Goal: Task Accomplishment & Management: Manage account settings

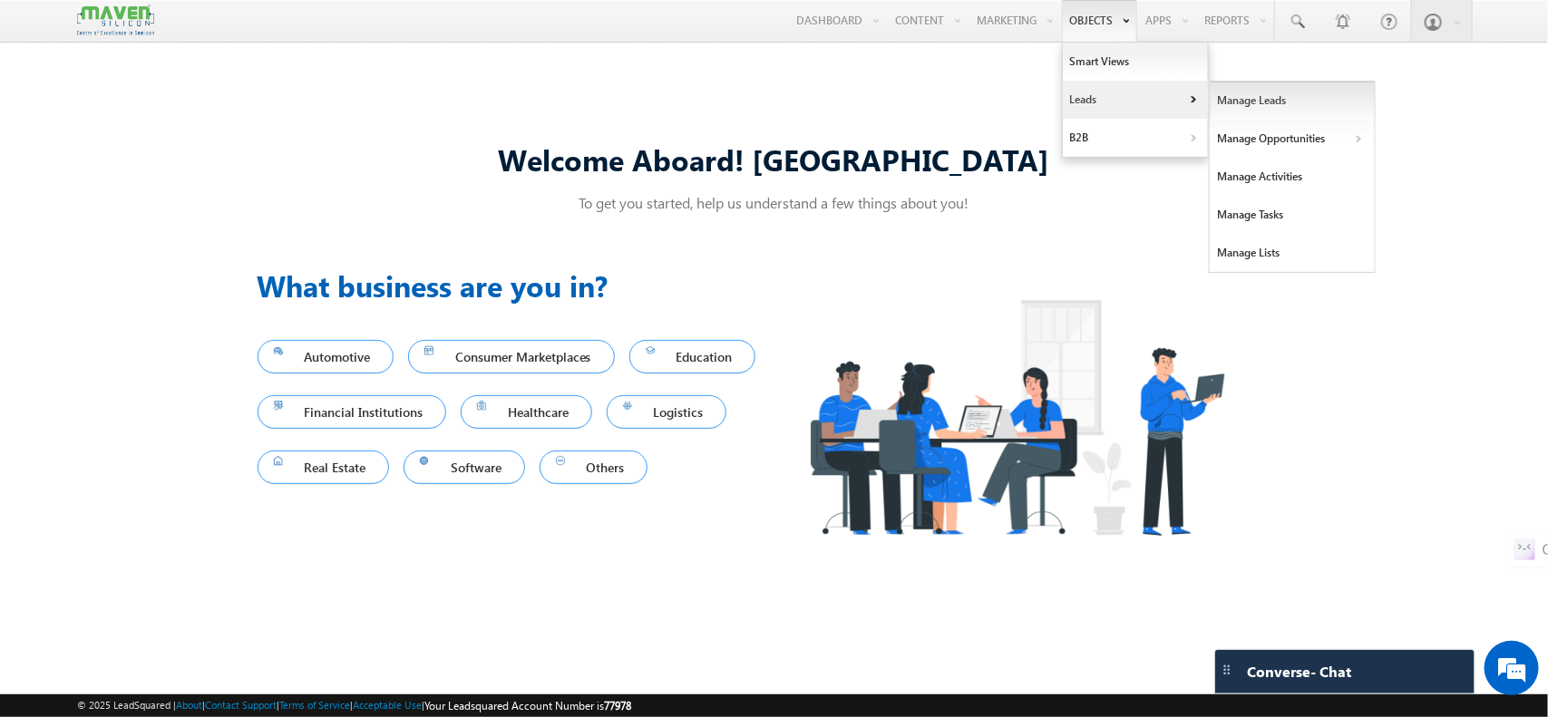
click at [1227, 106] on link "Manage Leads" at bounding box center [1293, 101] width 166 height 38
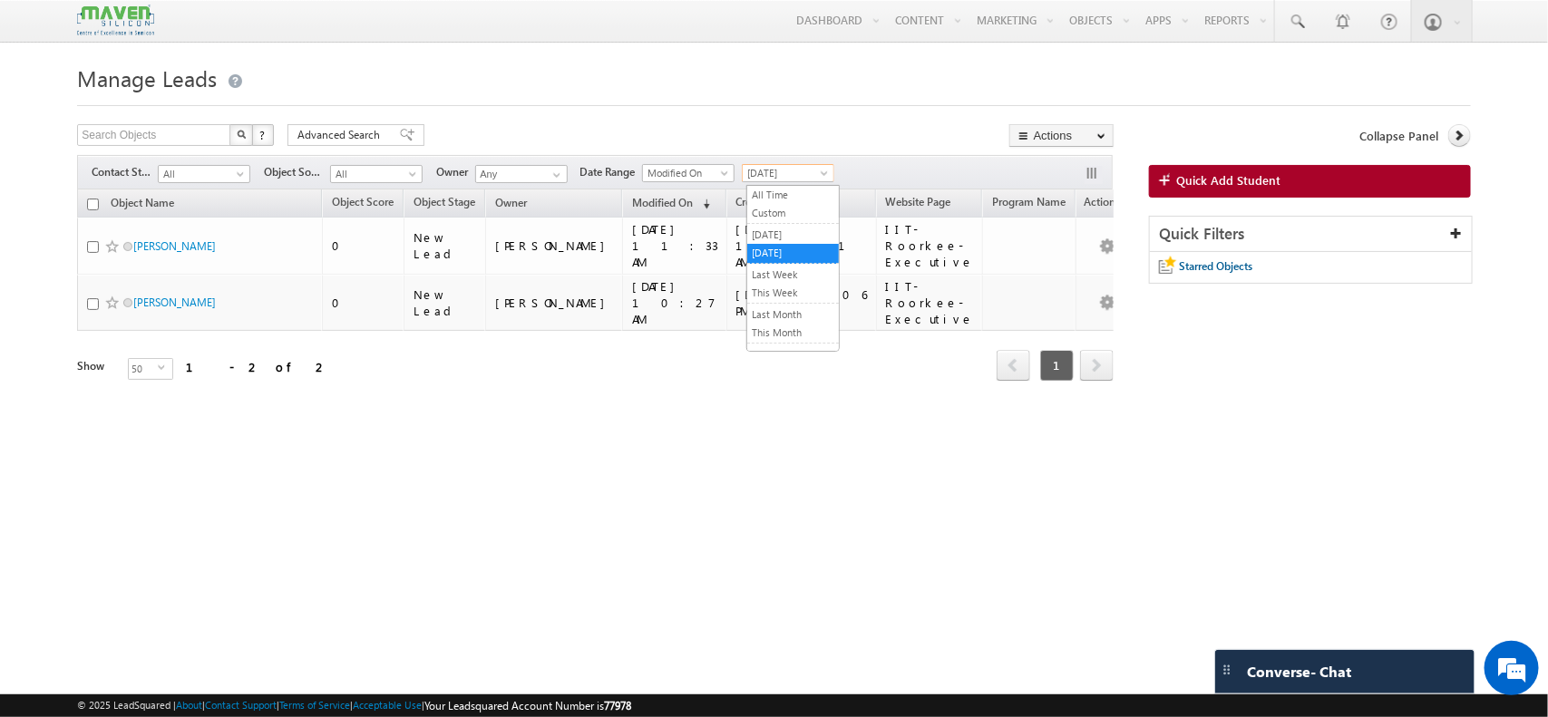
click at [796, 179] on span "[DATE]" at bounding box center [786, 173] width 86 height 16
click at [803, 310] on link "Last Month" at bounding box center [793, 315] width 92 height 16
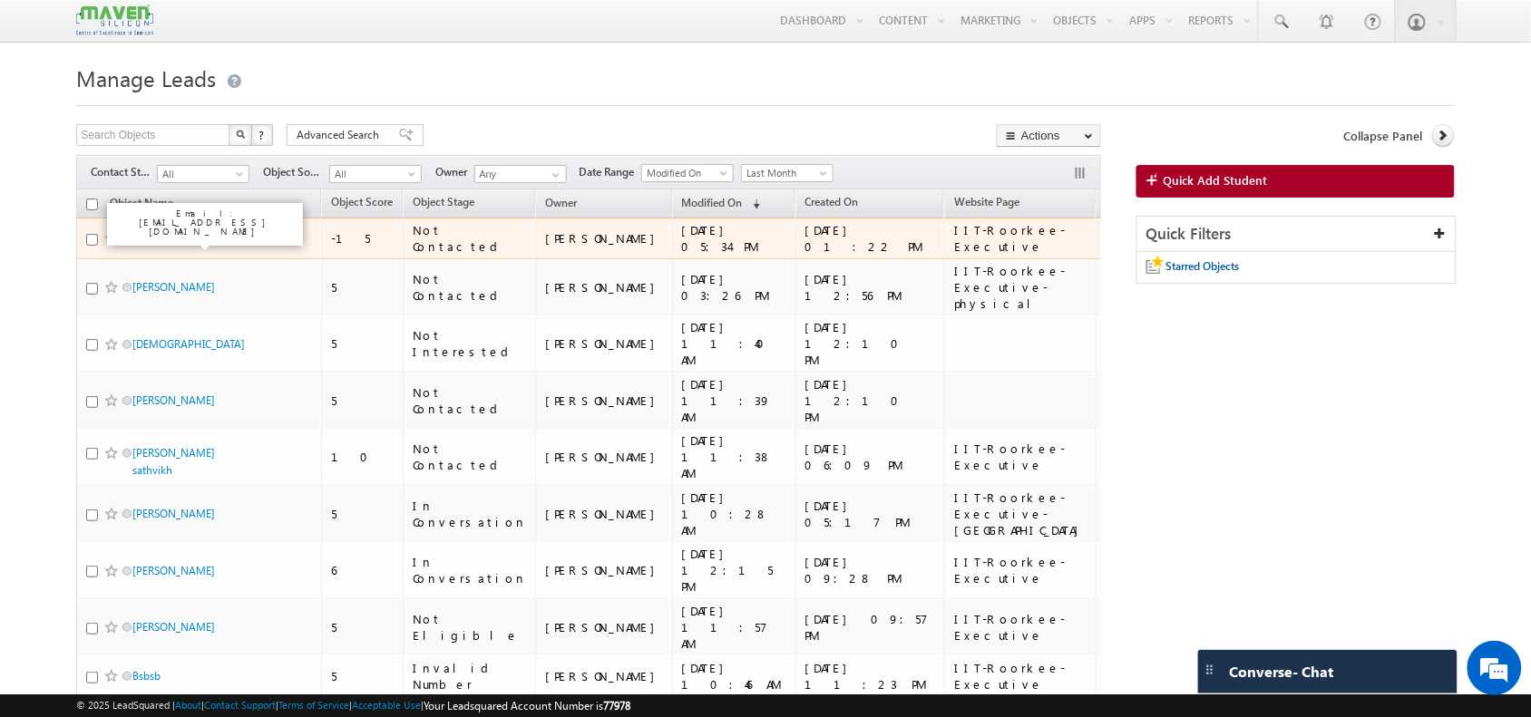
click at [198, 236] on link "Gowthamaputhiran B" at bounding box center [183, 238] width 102 height 14
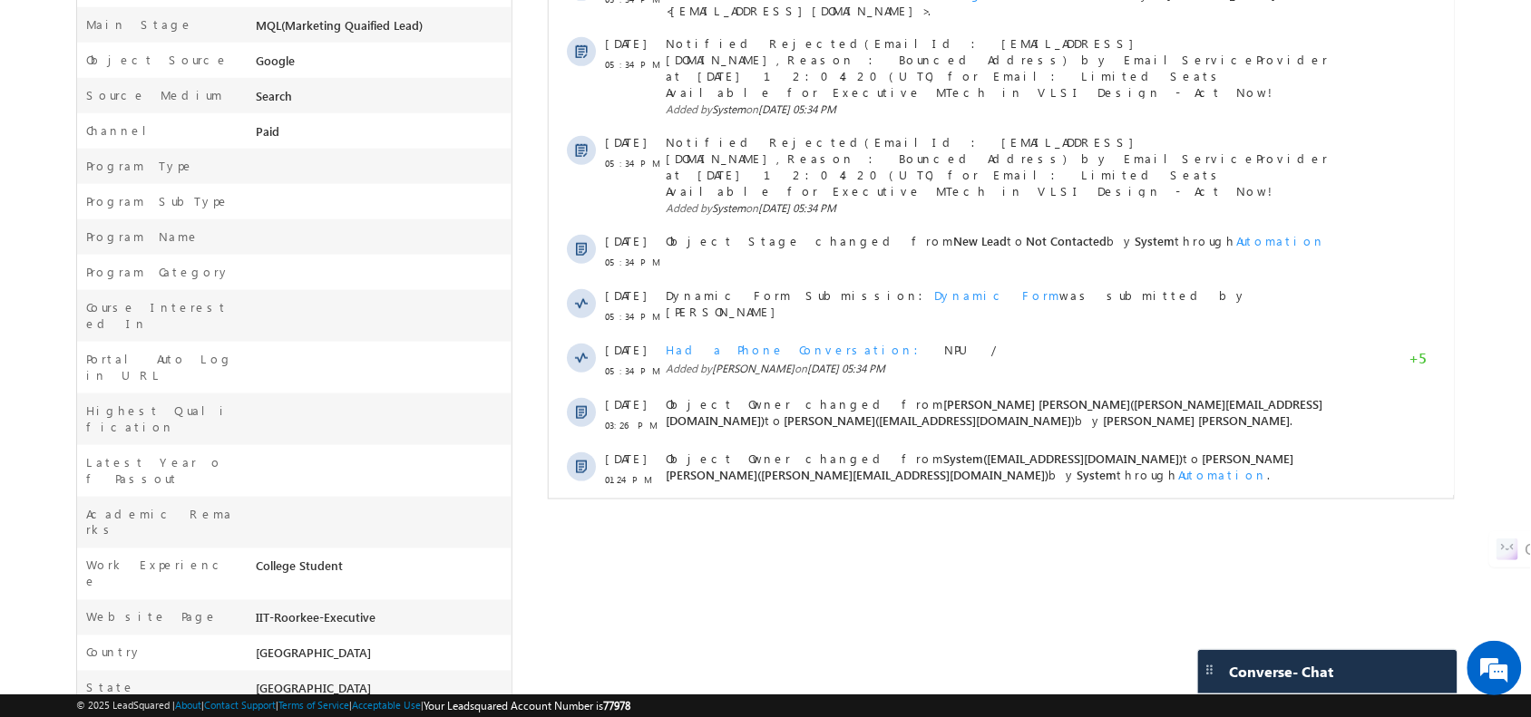
scroll to position [491, 0]
click at [887, 514] on span "Show More" at bounding box center [1000, 532] width 887 height 36
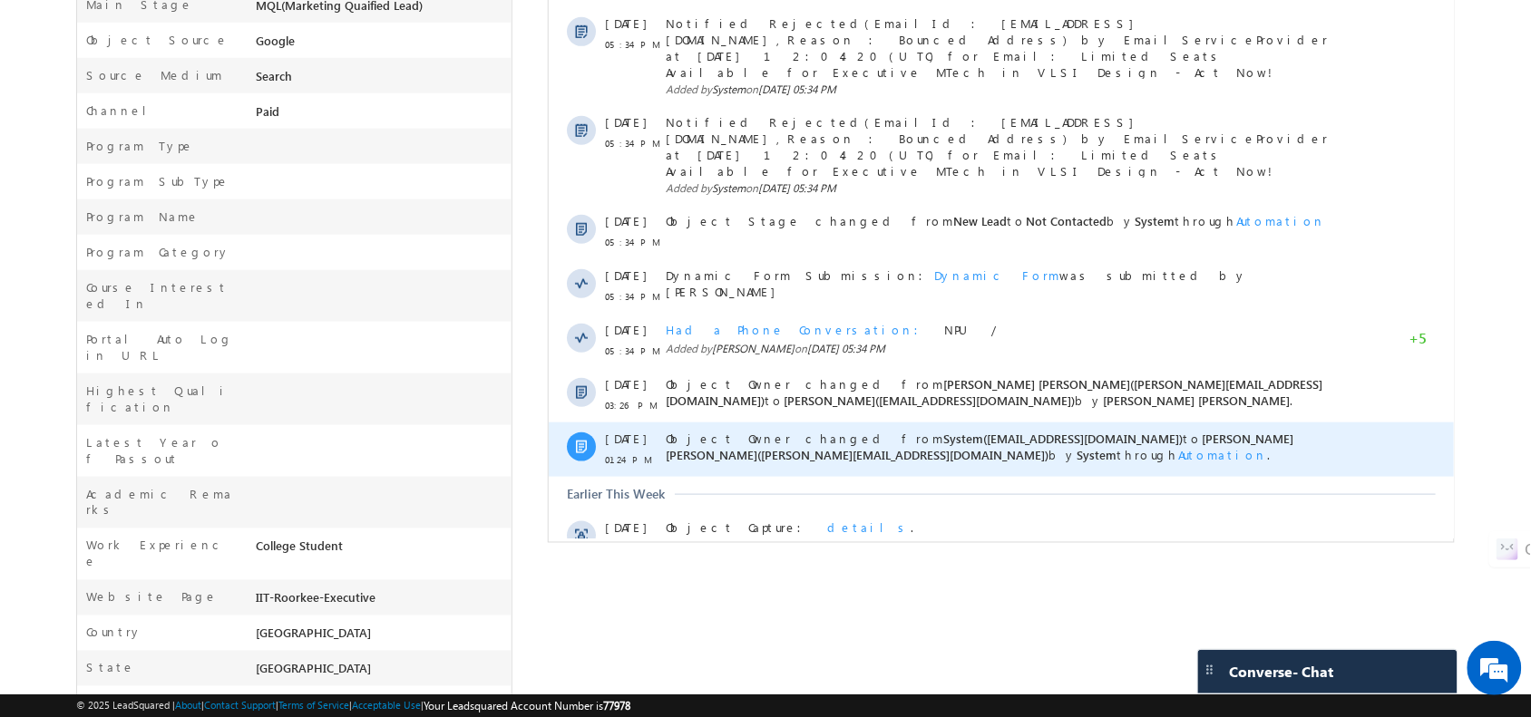
scroll to position [0, 0]
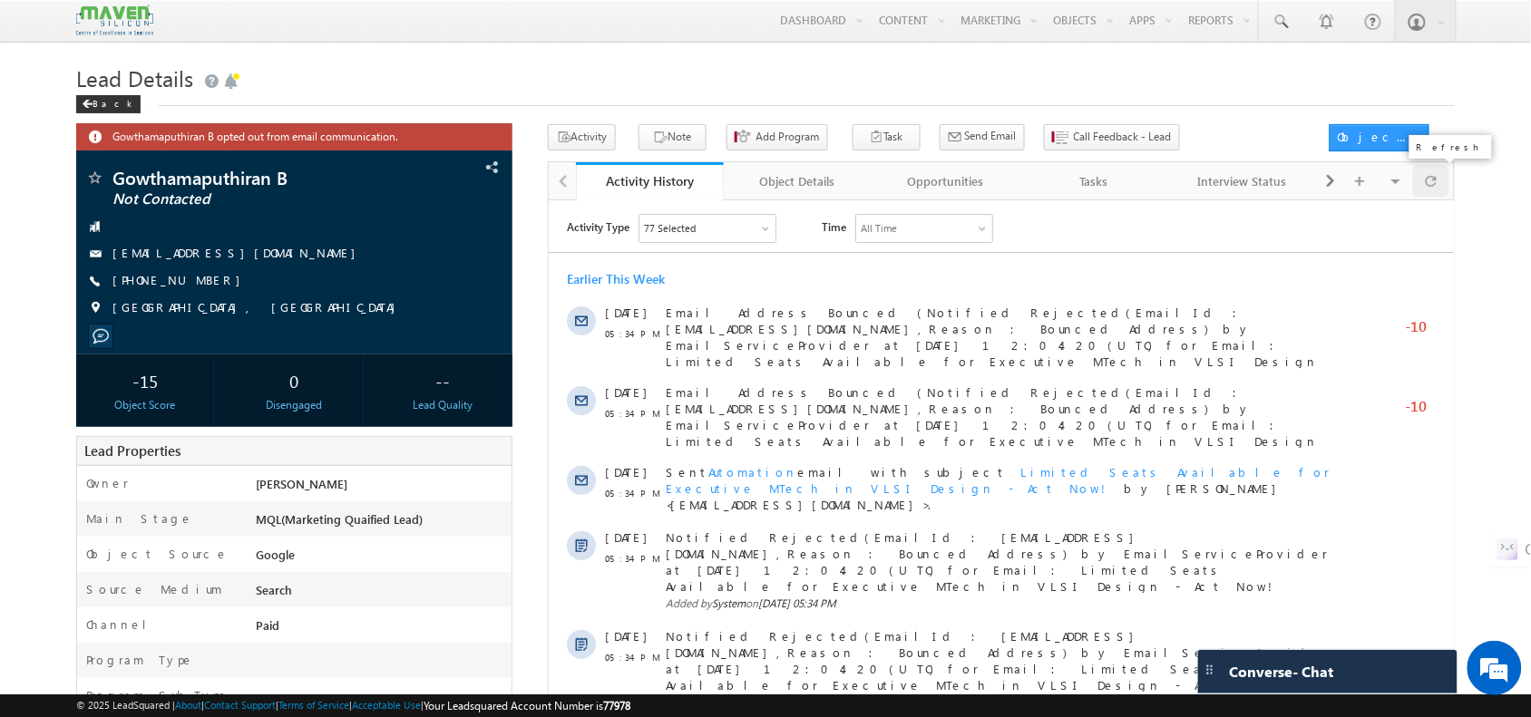
click at [1431, 188] on span at bounding box center [1431, 181] width 11 height 32
click at [1074, 132] on span "Call Feedback - Lead" at bounding box center [1123, 137] width 98 height 16
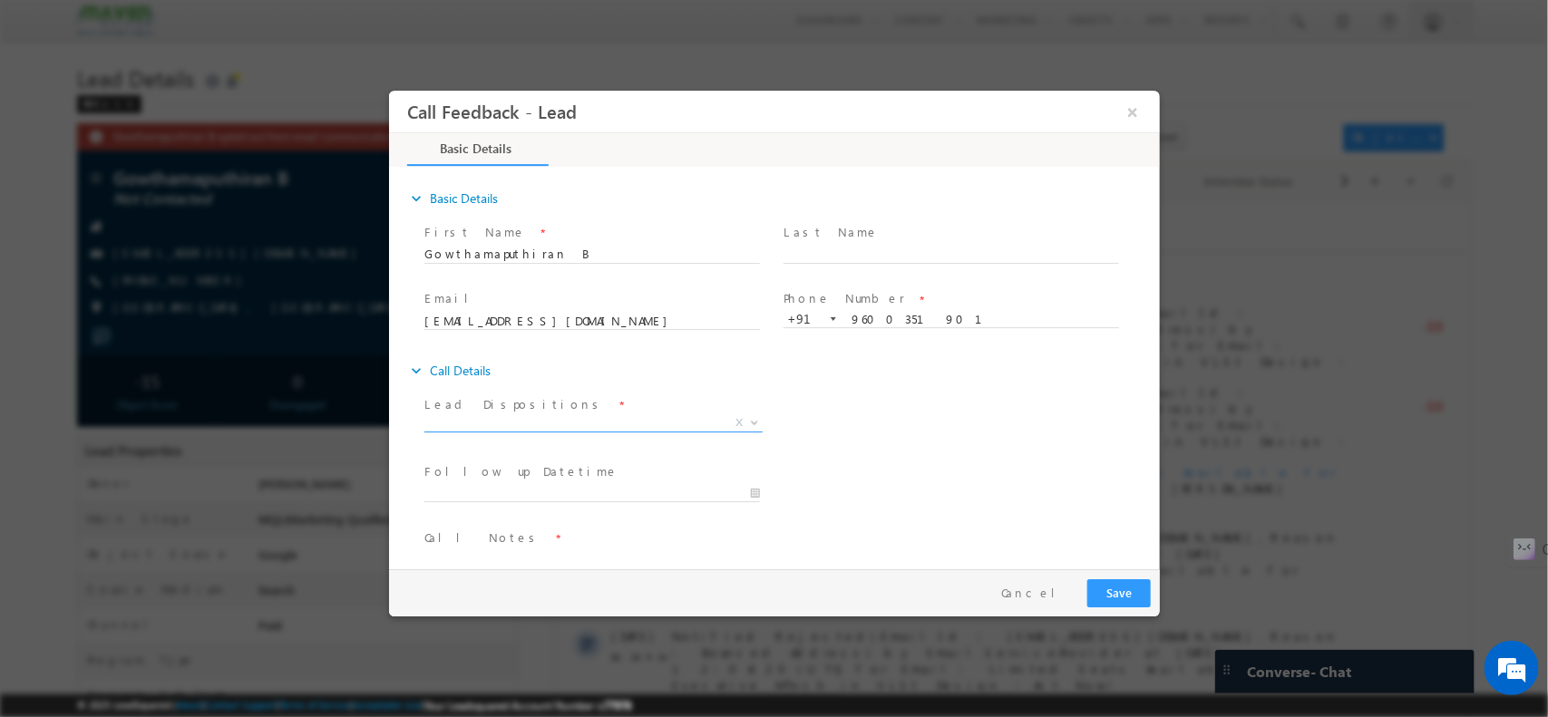
click at [651, 425] on span "X" at bounding box center [593, 423] width 338 height 18
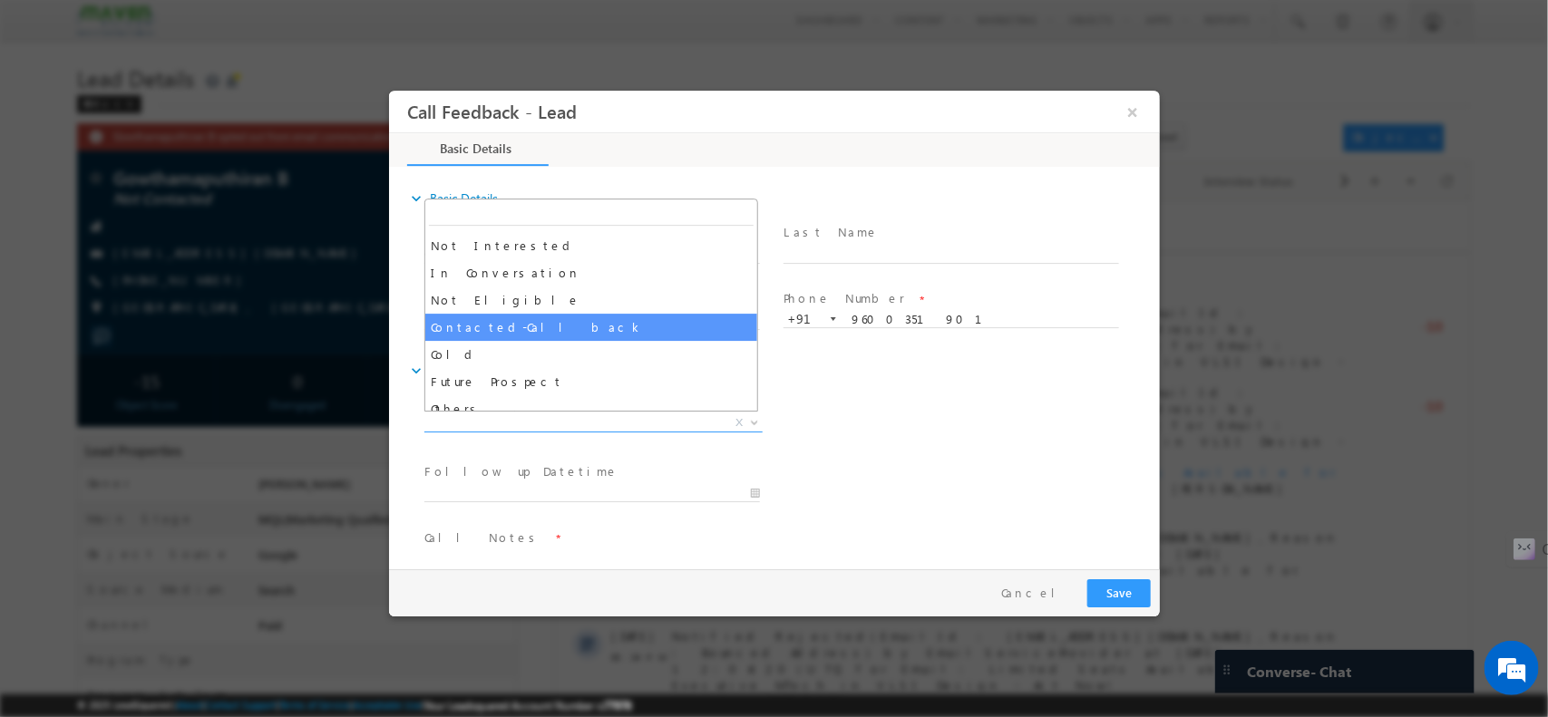
scroll to position [164, 0]
select select "Contacted-Call back"
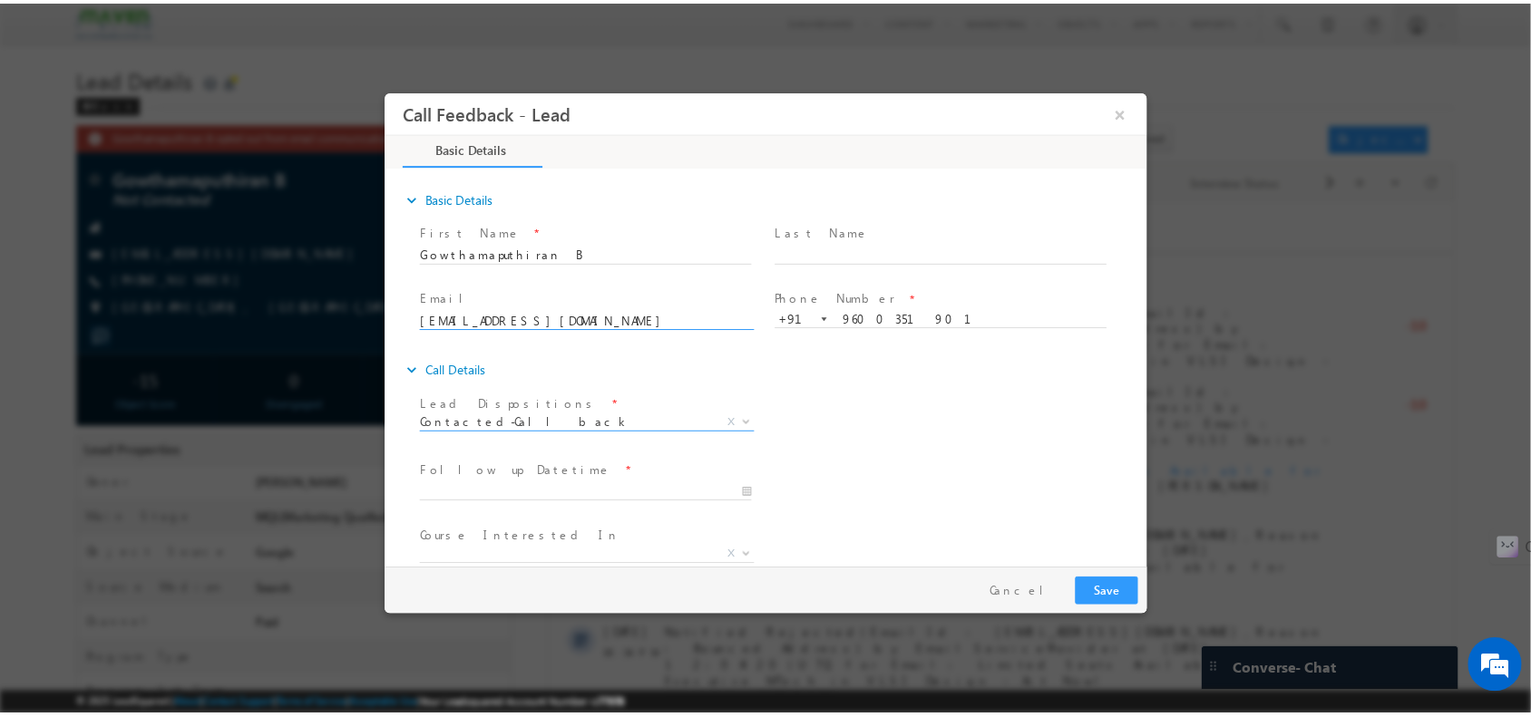
scroll to position [97, 0]
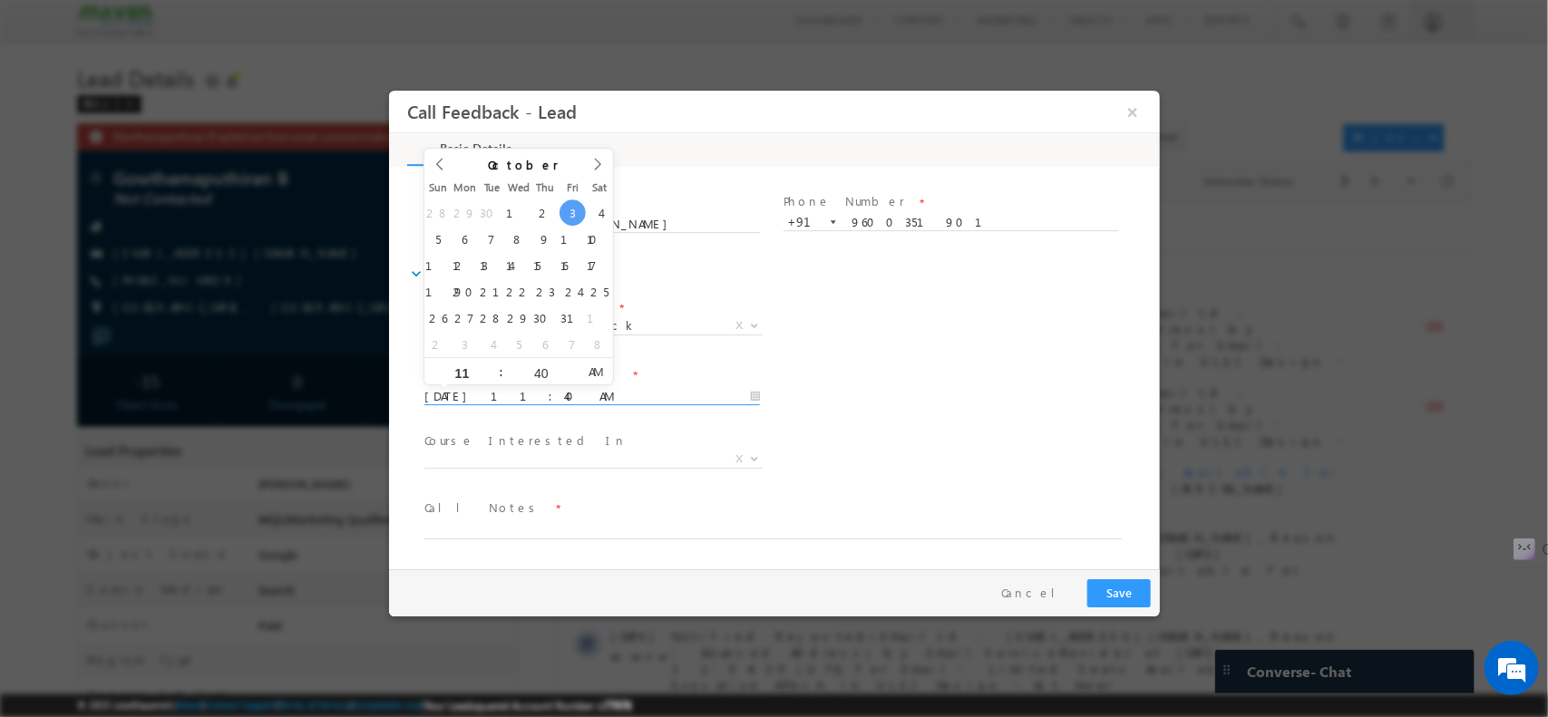
click at [558, 392] on input "03/10/2025 11:40 AM" at bounding box center [592, 396] width 336 height 18
type input "07/10/2025 11:40 AM"
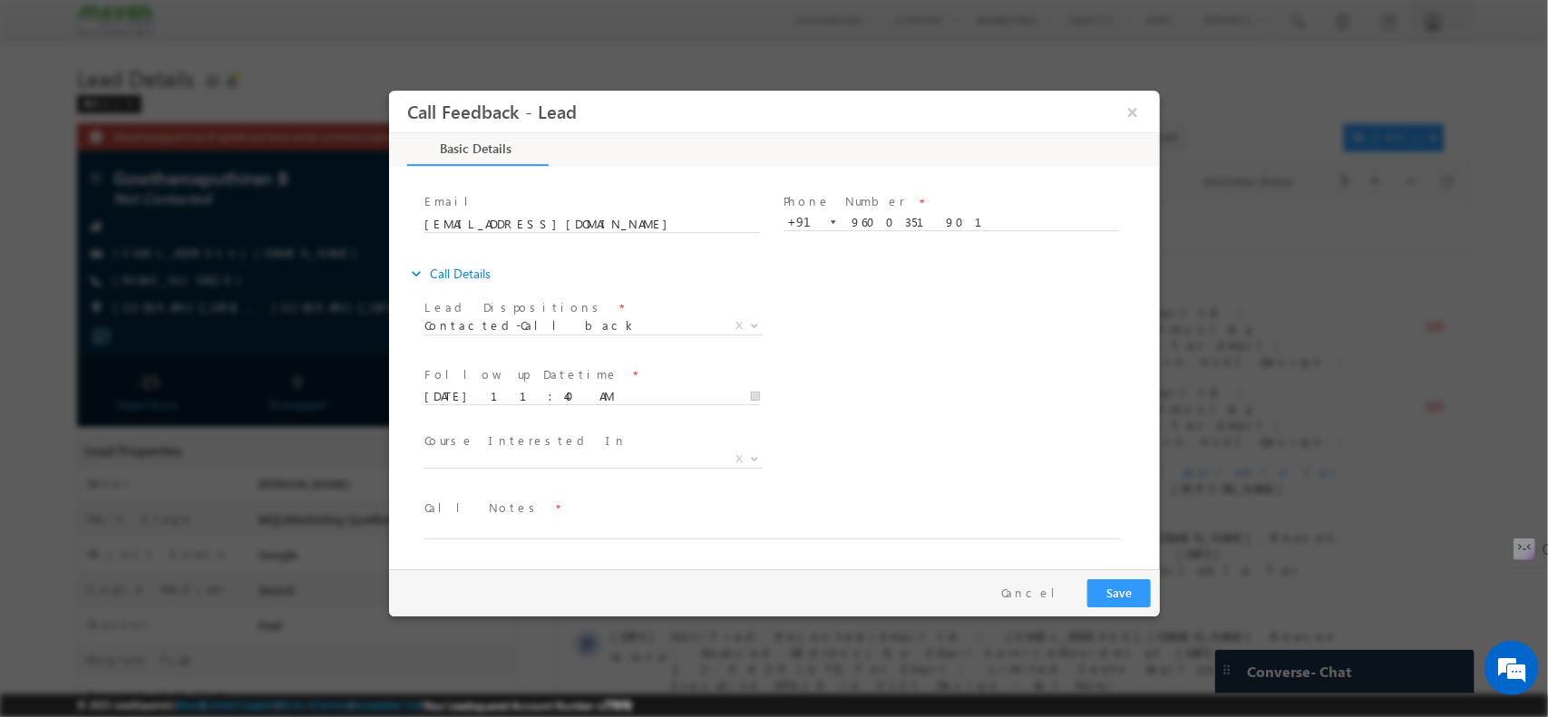
click at [928, 427] on div "Course Interested In * Executive M.Tech in VLSI Design Advanced VLSI Design & V…" at bounding box center [789, 460] width 739 height 67
click at [584, 526] on textarea at bounding box center [772, 528] width 697 height 21
type textarea "2"
type textarea "2nd year student / no idea about VLSI / sent details / willcheck and cbl"
click at [1127, 598] on button "Save" at bounding box center [1118, 593] width 63 height 28
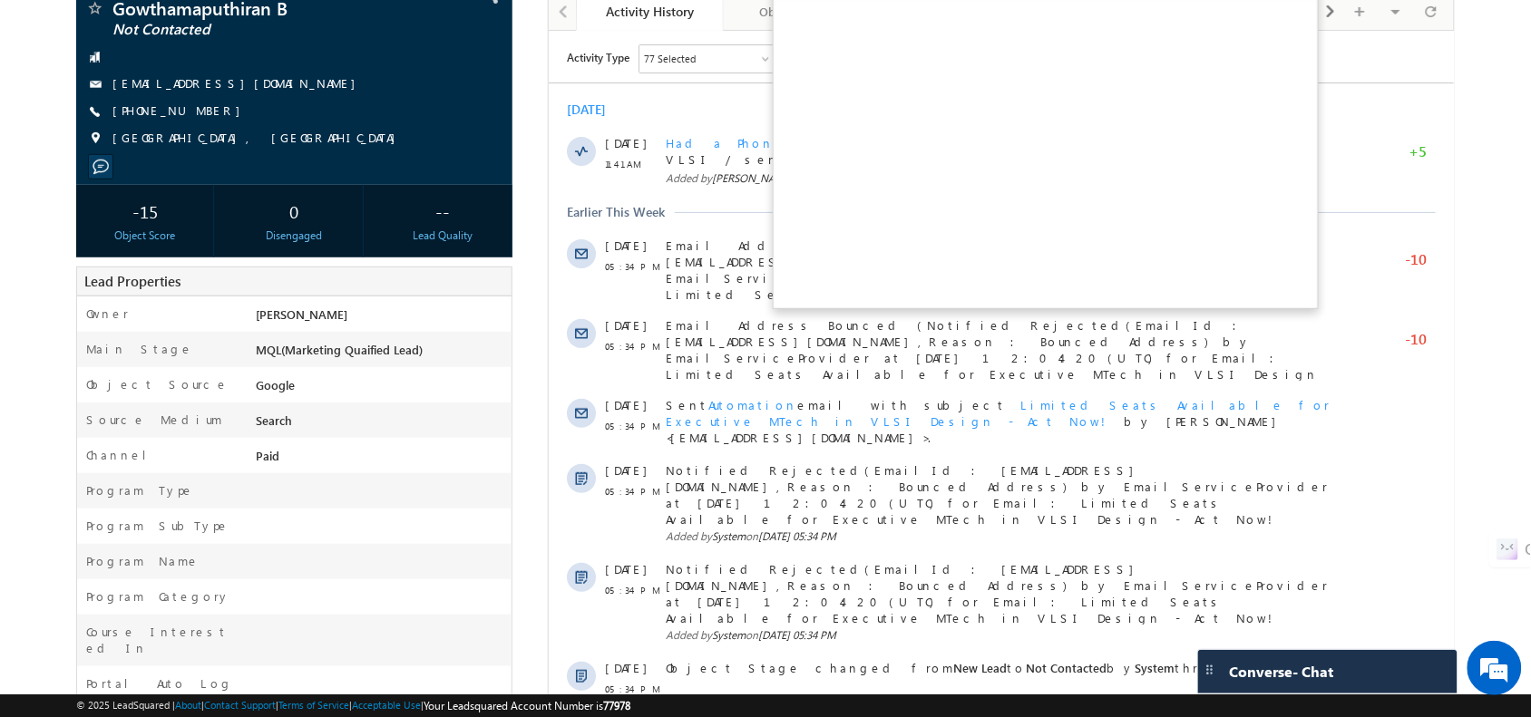
scroll to position [0, 0]
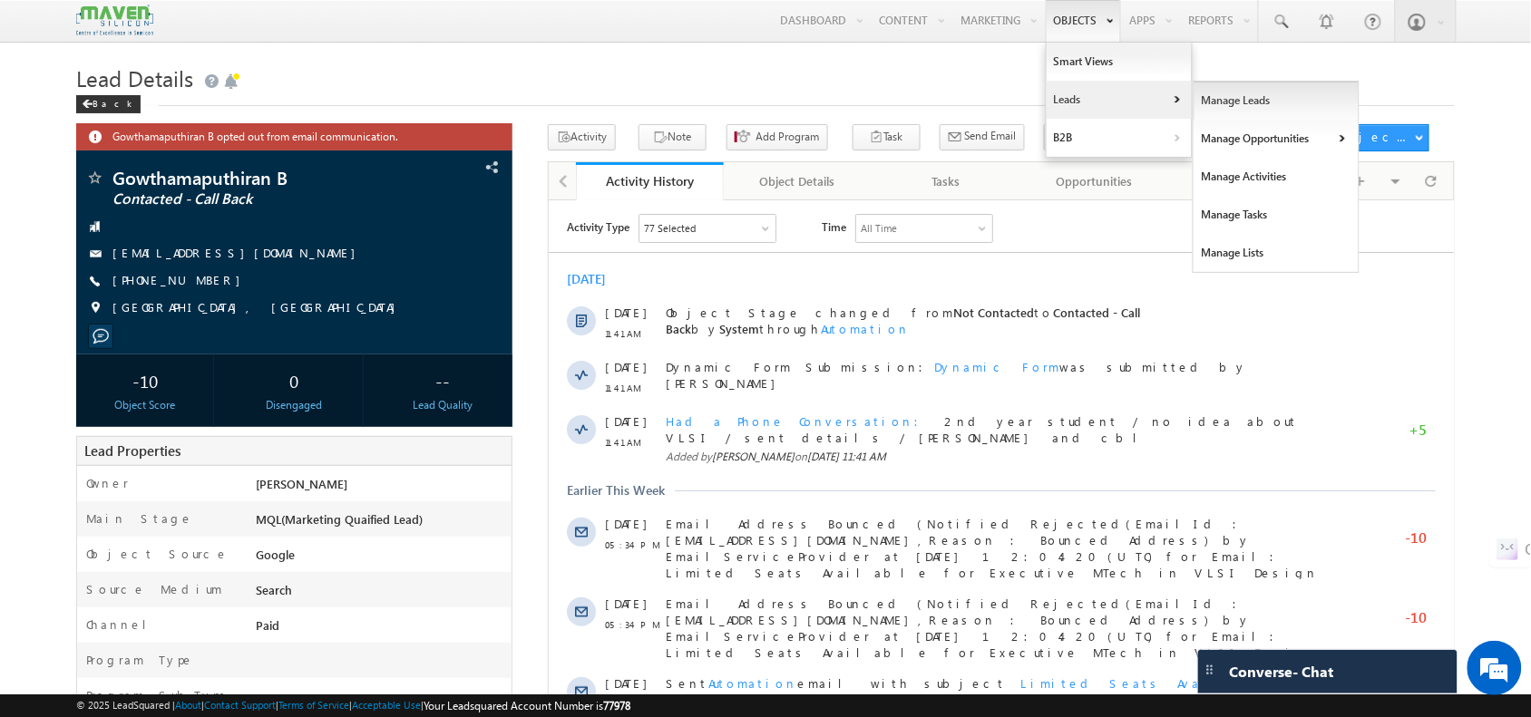
click at [1253, 97] on link "Manage Leads" at bounding box center [1277, 101] width 166 height 38
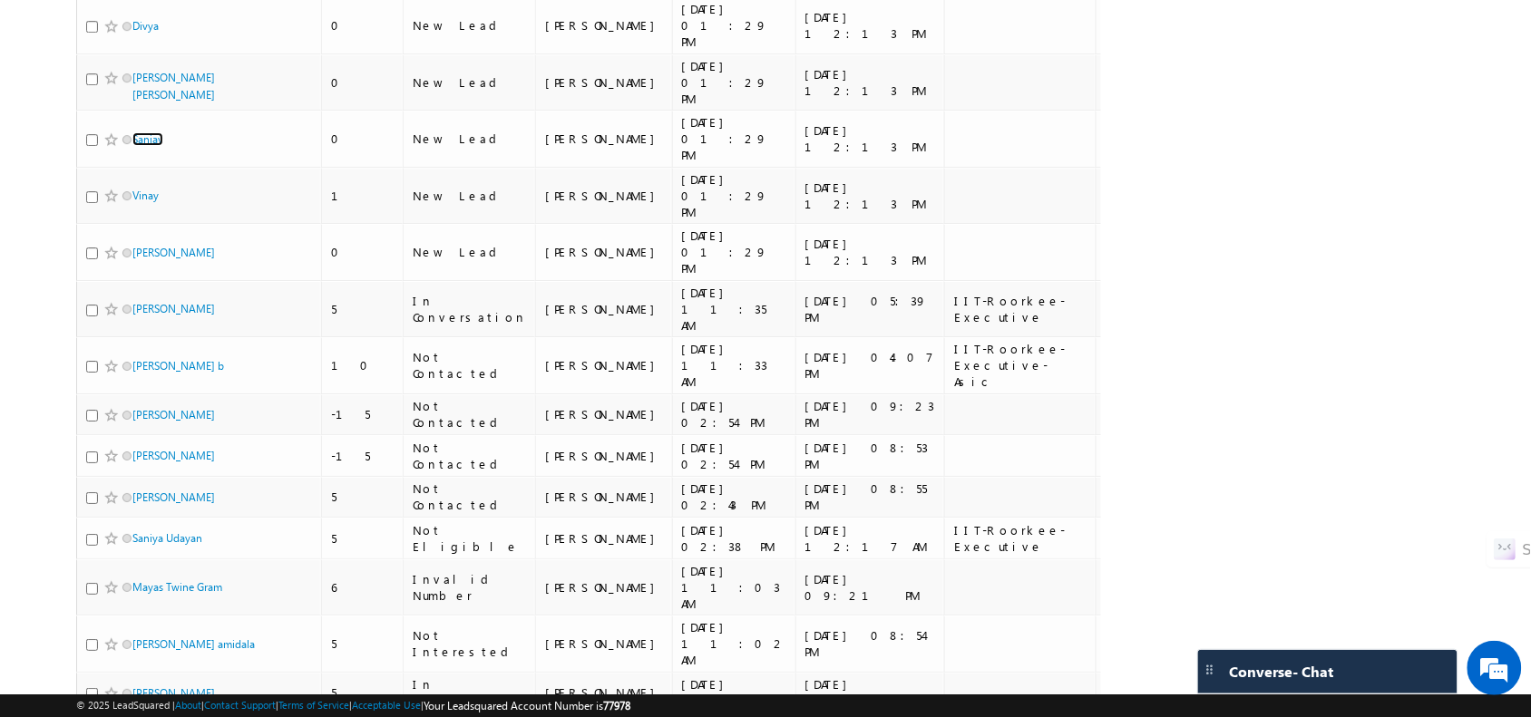
scroll to position [1748, 0]
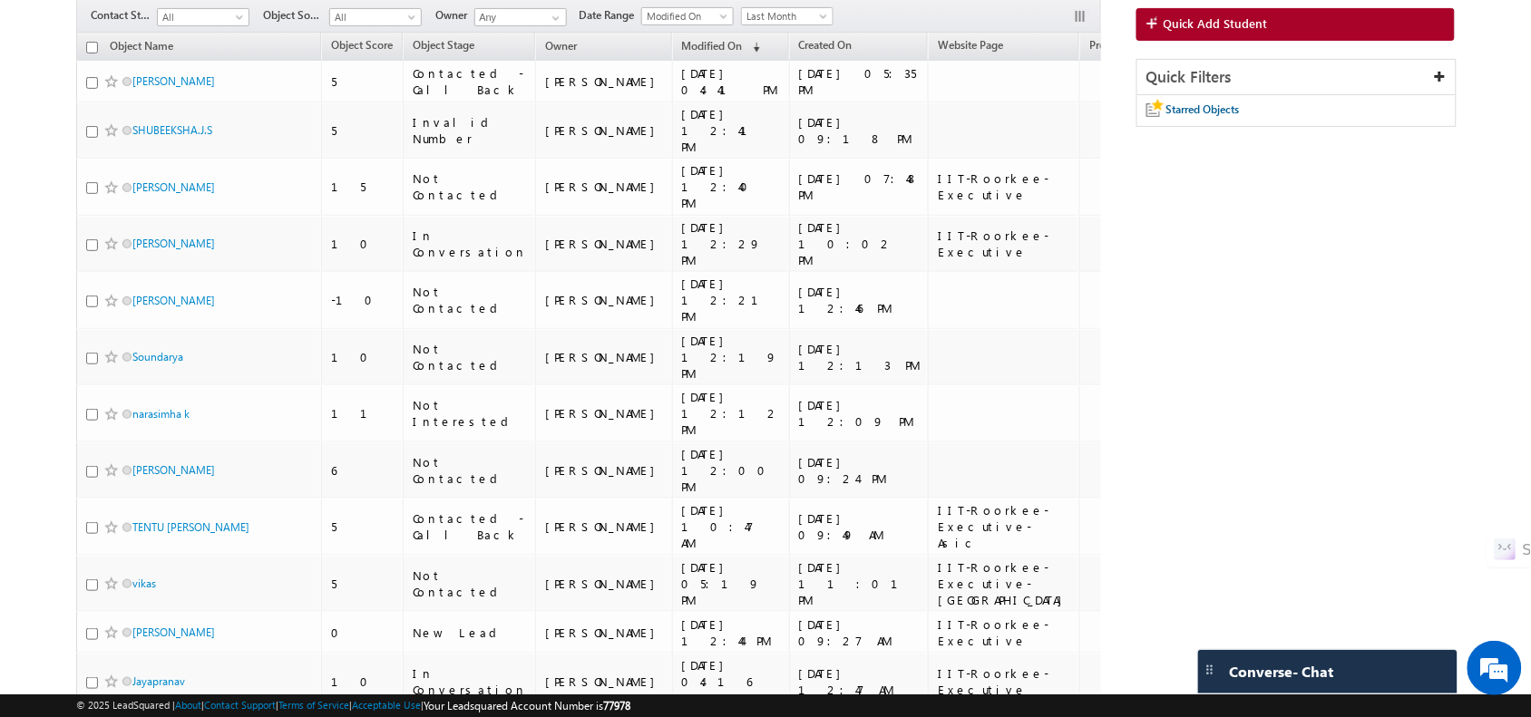
scroll to position [0, 0]
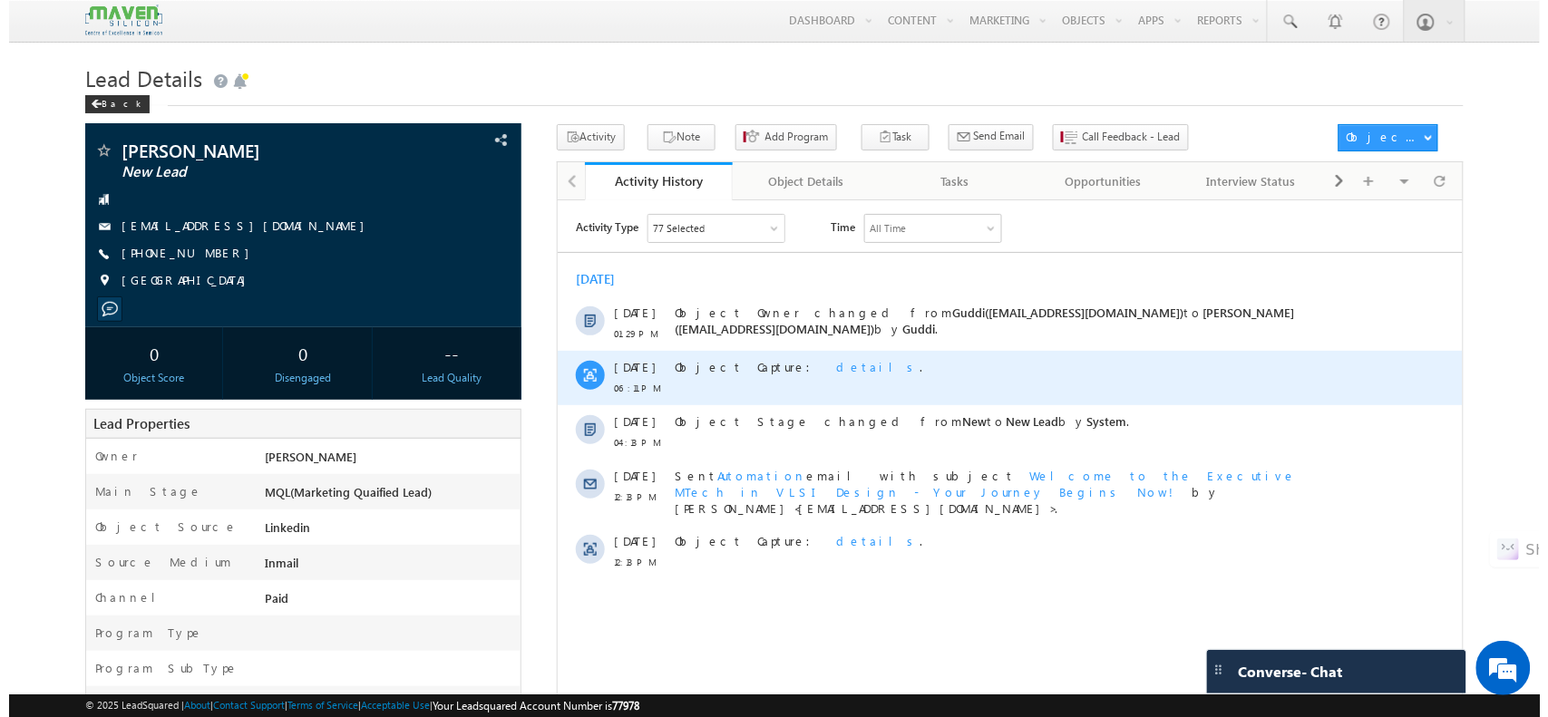
scroll to position [78, 0]
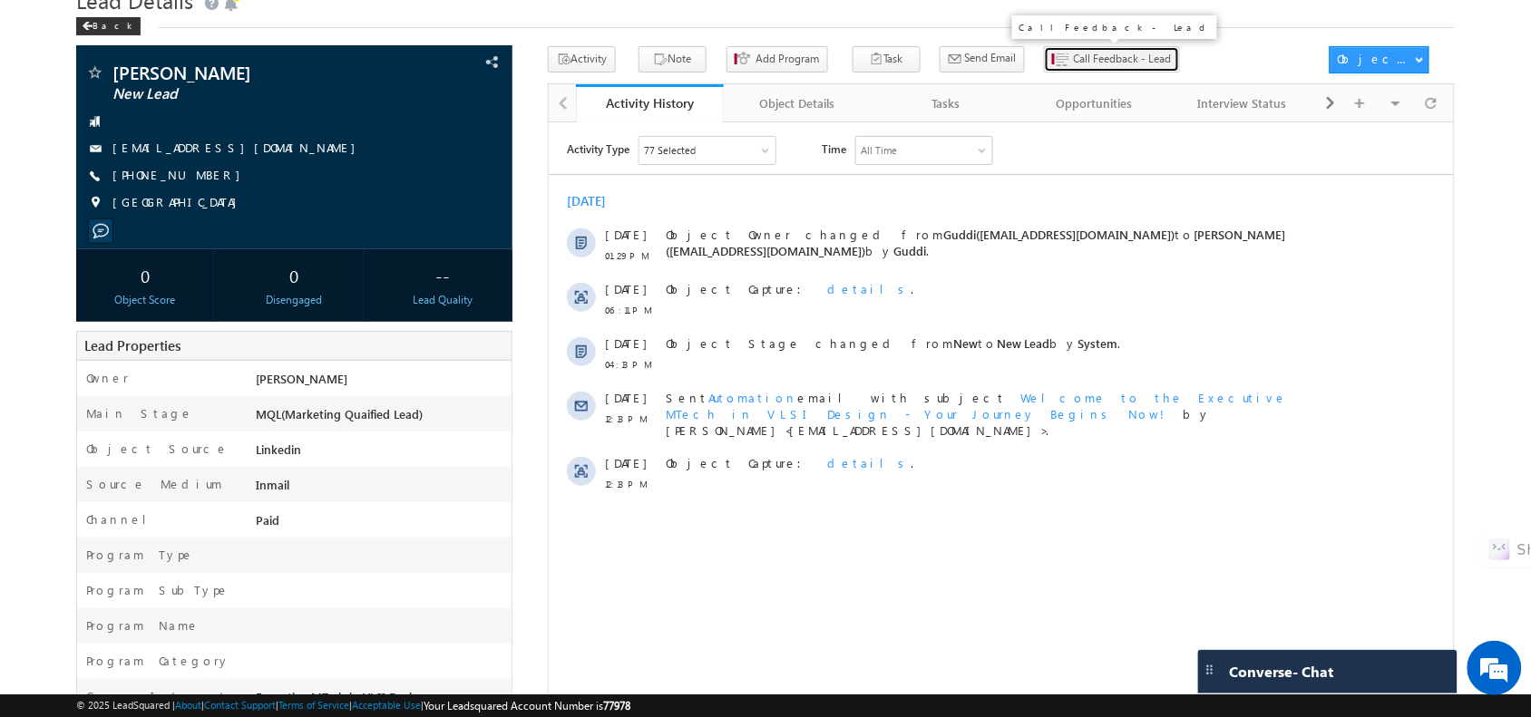
click at [1082, 61] on span "Call Feedback - Lead" at bounding box center [1123, 59] width 98 height 16
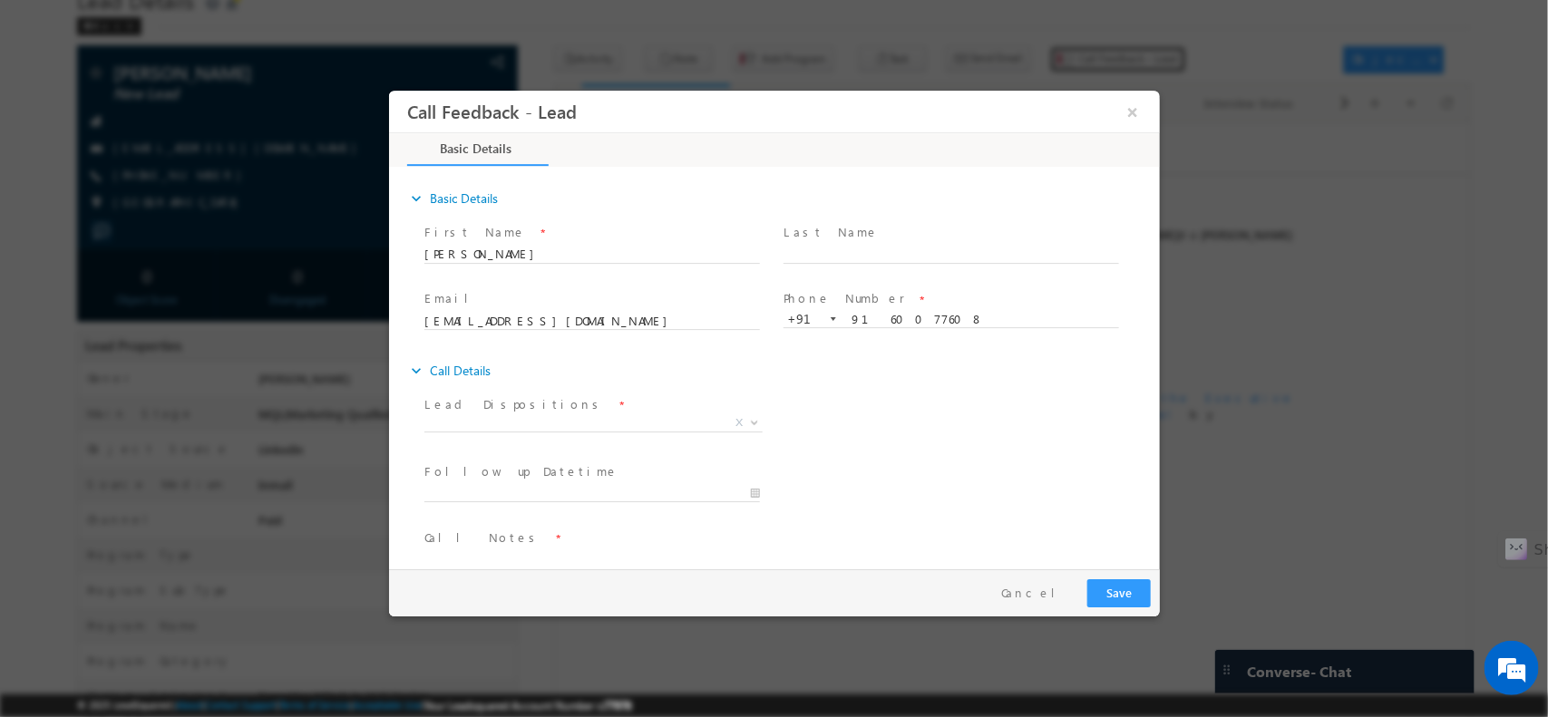
scroll to position [0, 0]
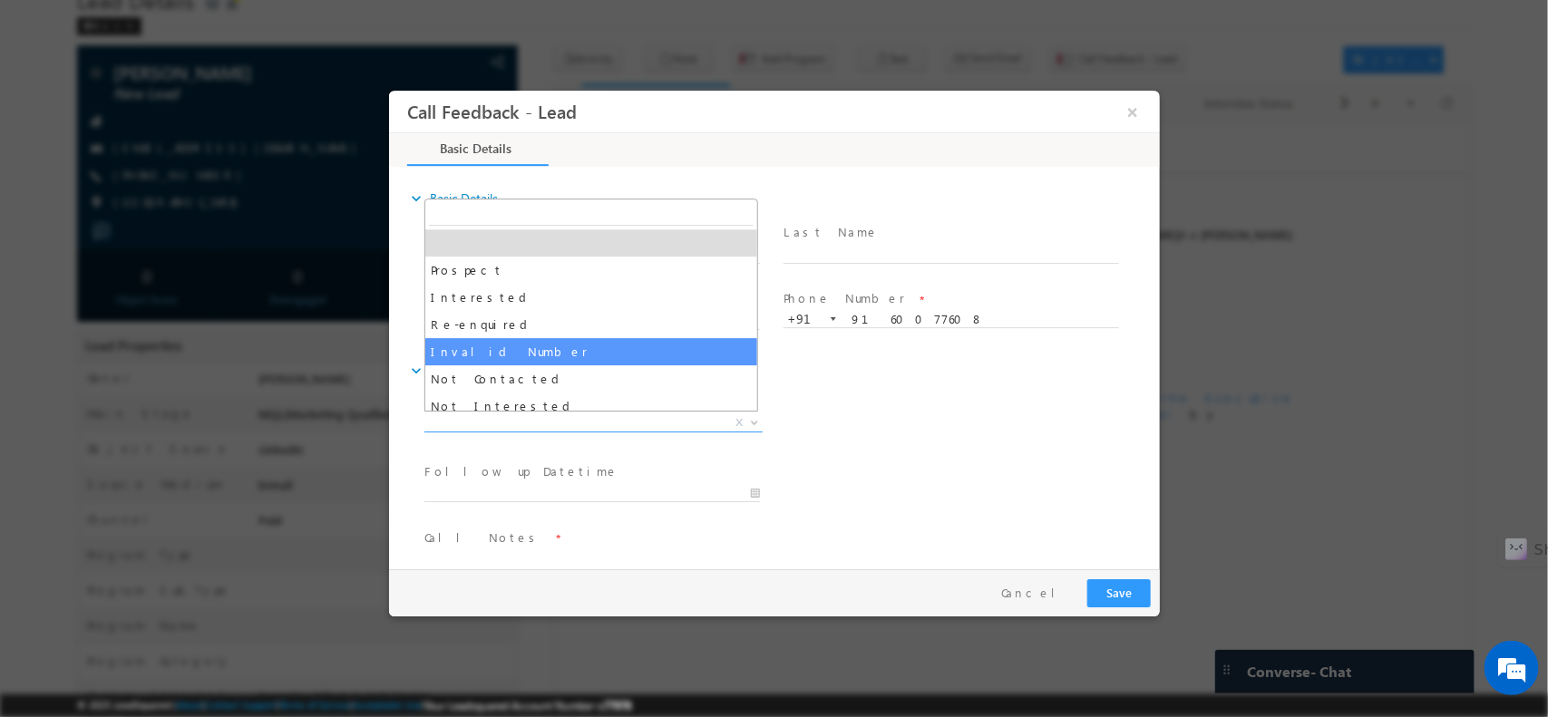
drag, startPoint x: 604, startPoint y: 428, endPoint x: 572, endPoint y: 363, distance: 72.6
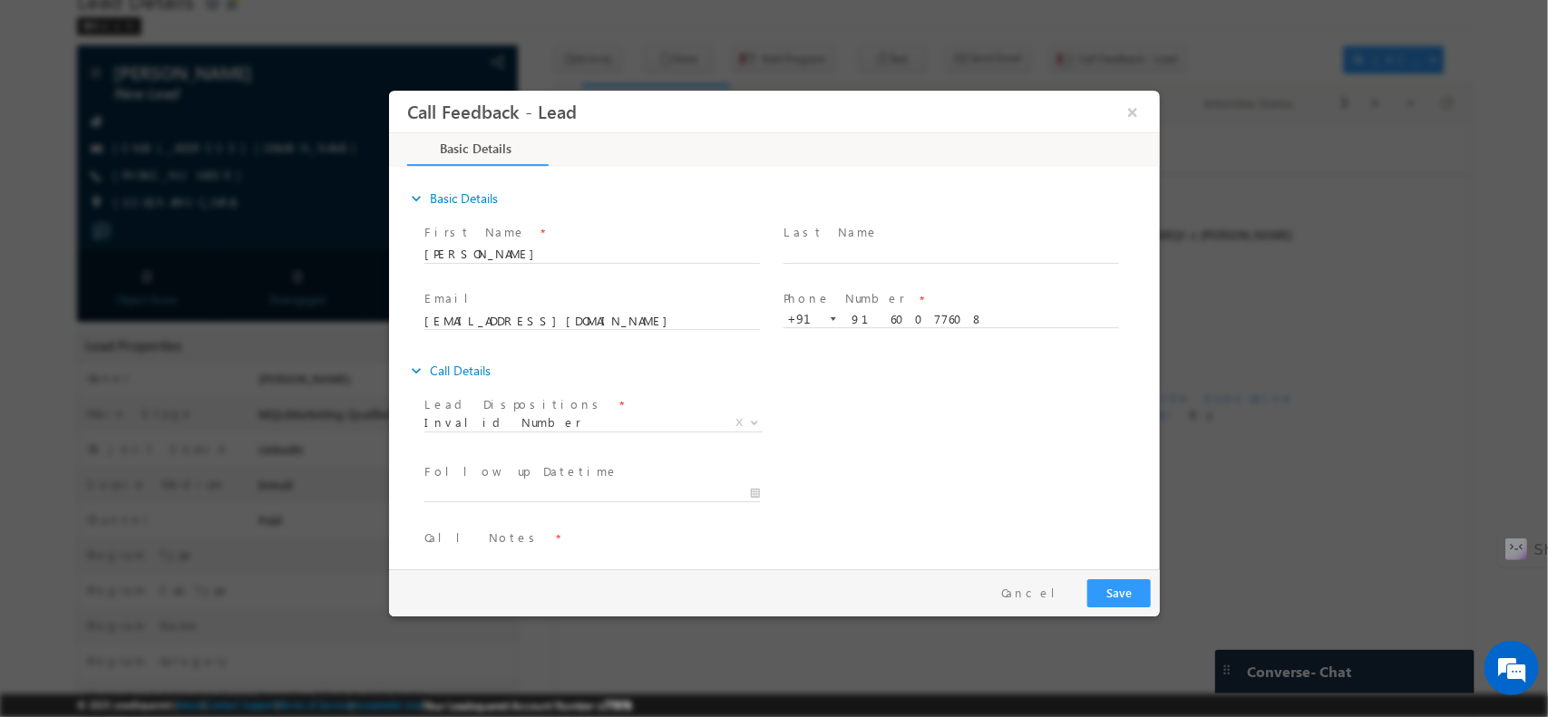
drag, startPoint x: 585, startPoint y: 411, endPoint x: 572, endPoint y: 420, distance: 15.6
click at [572, 420] on div "Lead Dispositions * Prospect Interested Re-enquired Invalid Number Not Contacte…" at bounding box center [600, 416] width 352 height 42
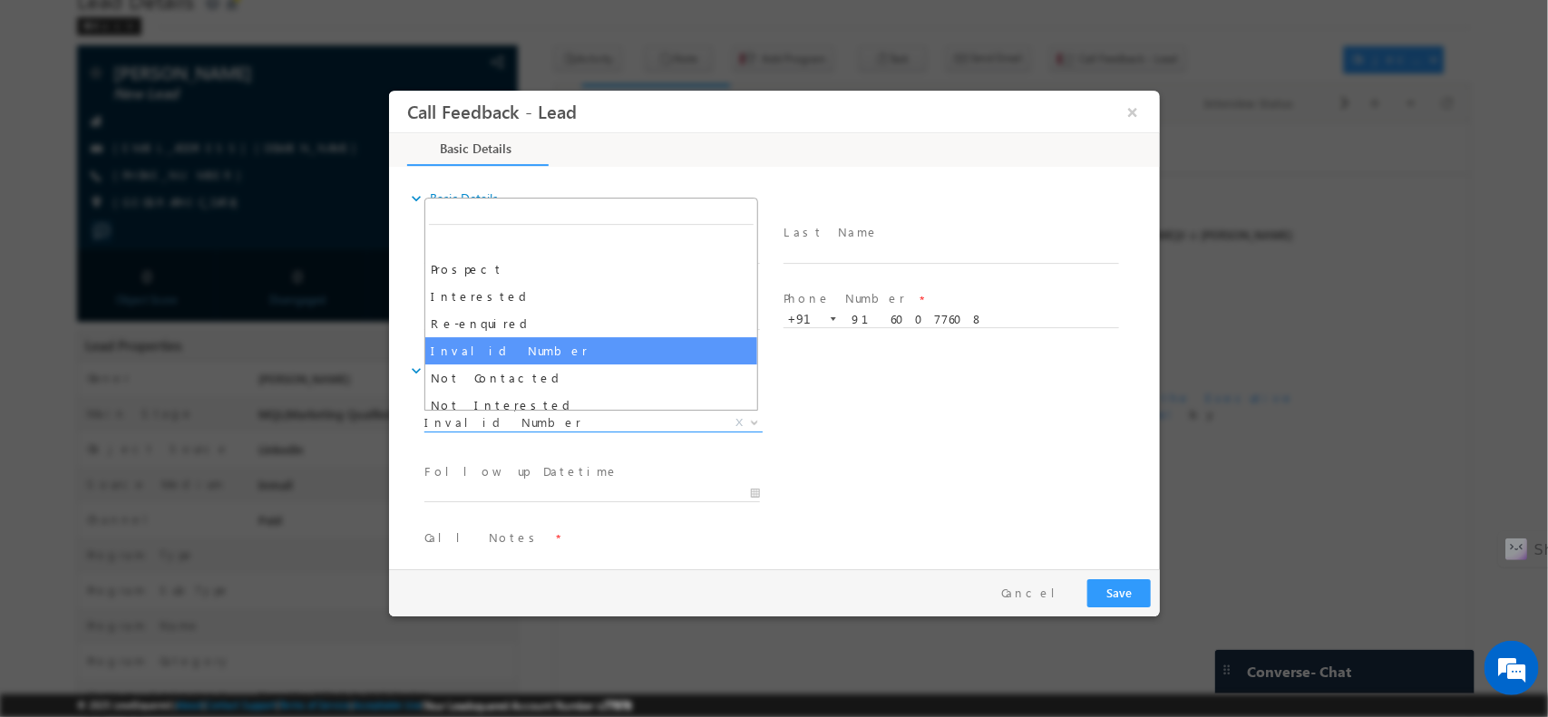
click at [572, 420] on span "Invalid Number" at bounding box center [571, 422] width 295 height 16
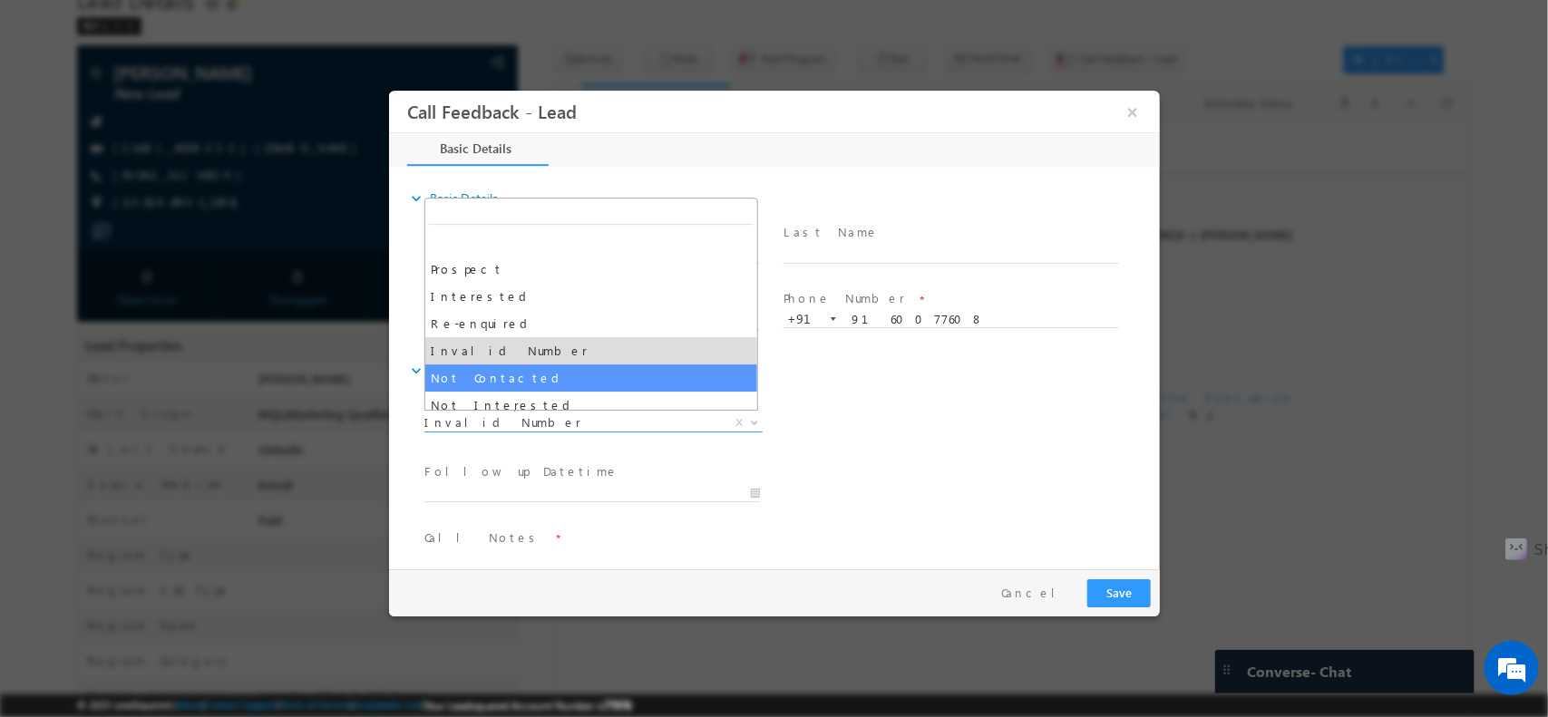
select select "Not Contacted"
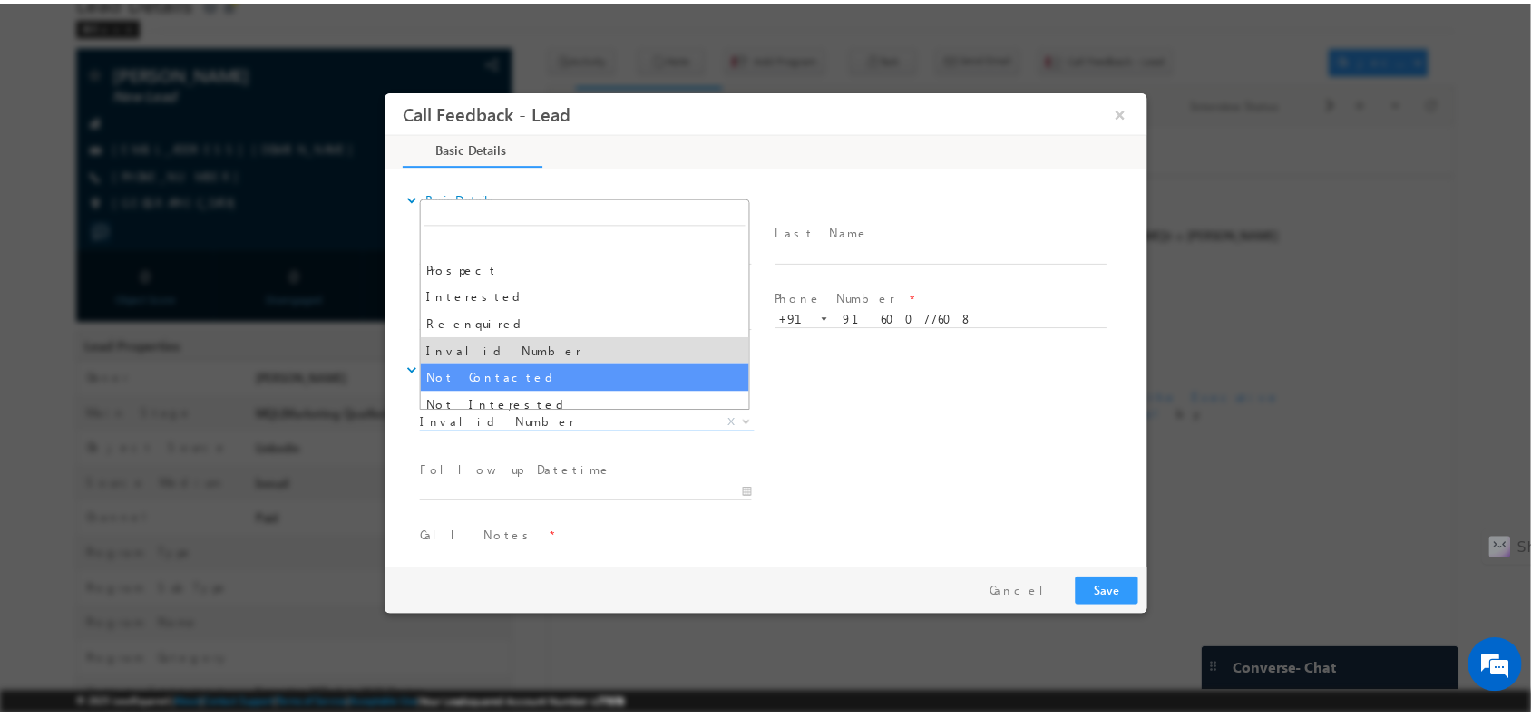
scroll to position [97, 0]
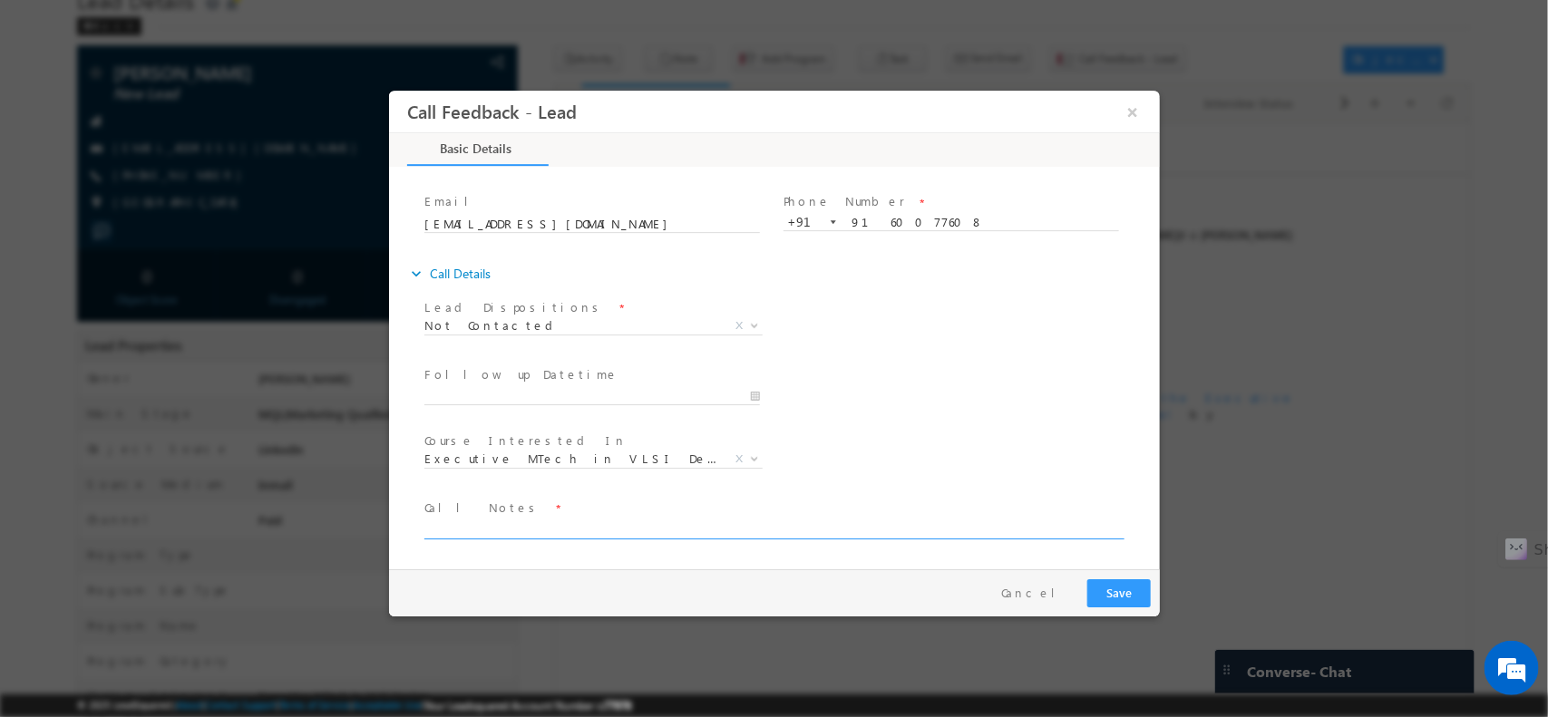
click at [581, 520] on textarea at bounding box center [772, 528] width 697 height 21
type textarea "no incoming"
click at [1126, 588] on button "Save" at bounding box center [1118, 593] width 63 height 28
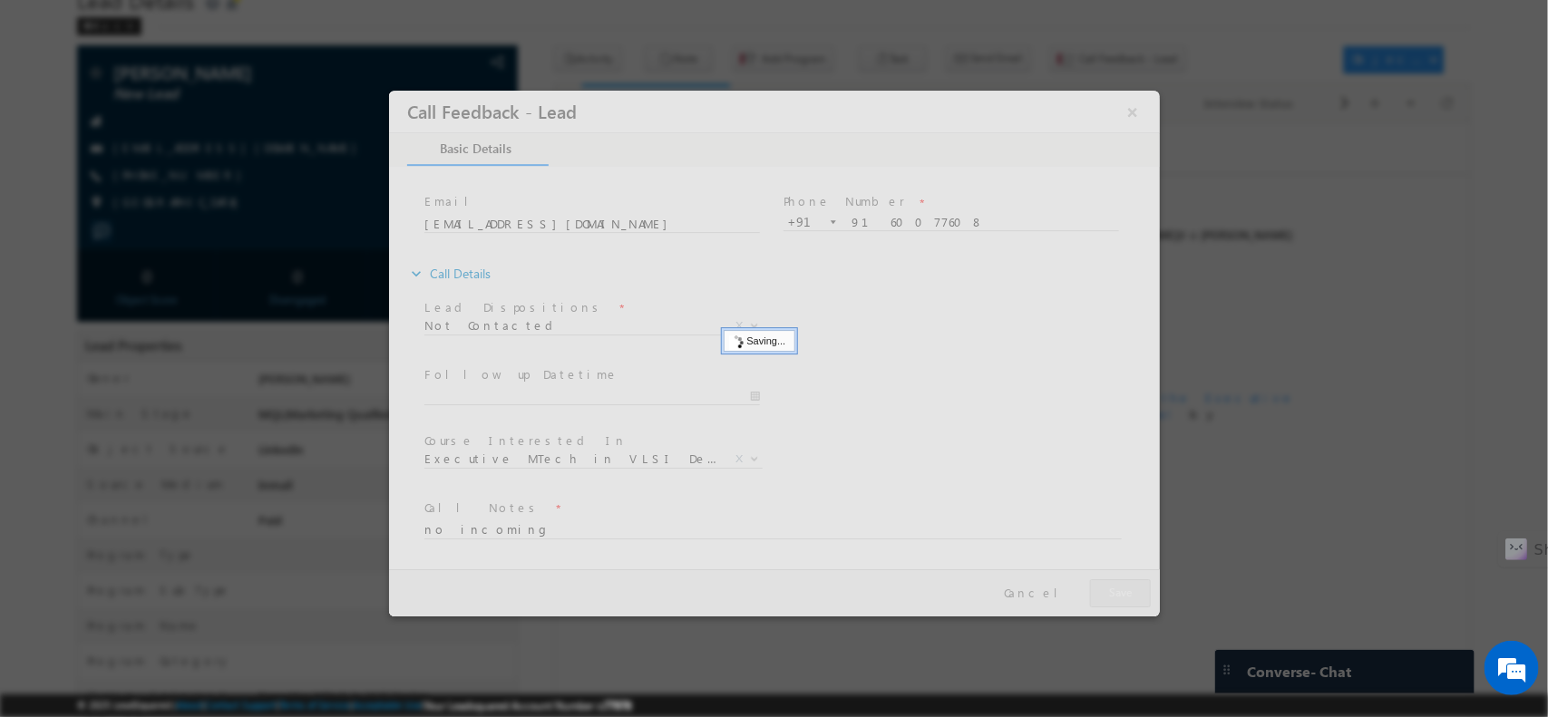
click at [1170, 576] on div at bounding box center [774, 358] width 1548 height 717
